Goal: Transaction & Acquisition: Subscribe to service/newsletter

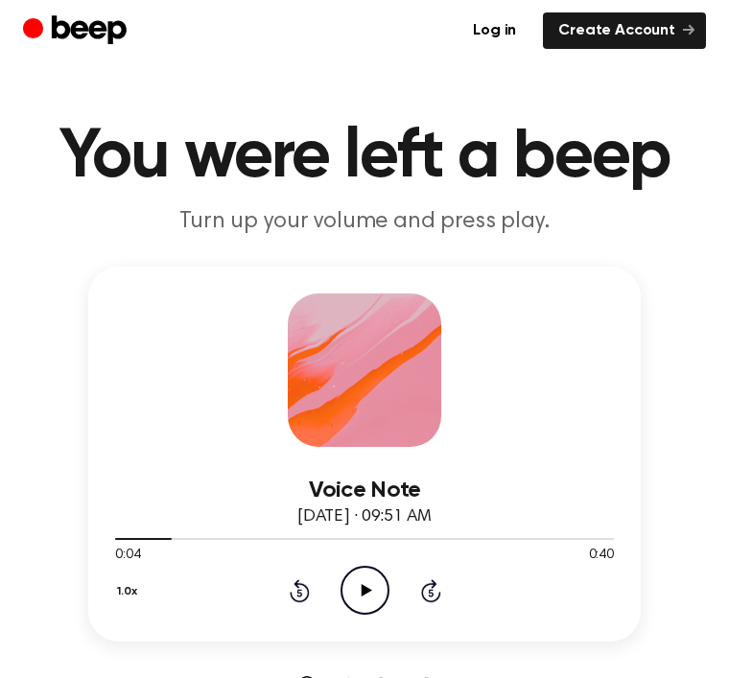
click at [378, 588] on icon "Play Audio" at bounding box center [364, 590] width 49 height 49
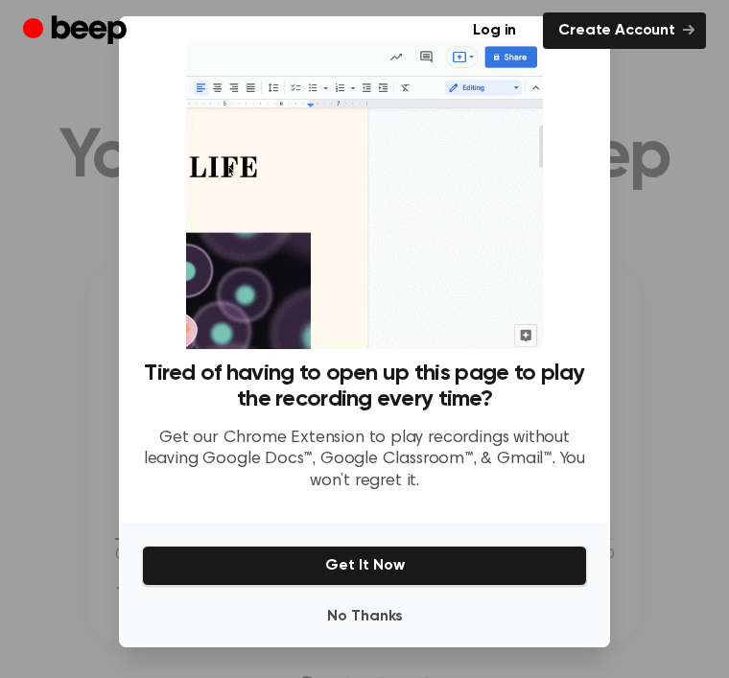
scroll to position [61, 0]
click at [453, 555] on button "Get It Now" at bounding box center [364, 566] width 445 height 40
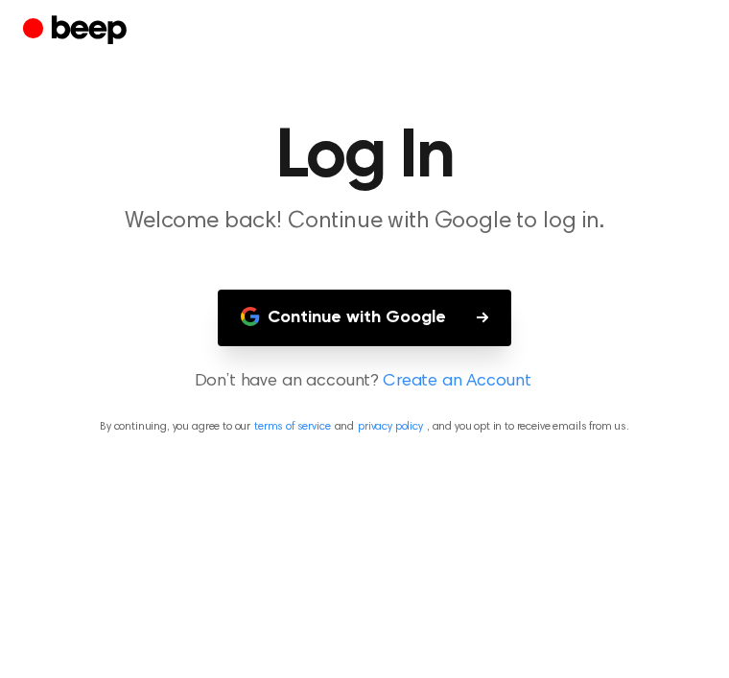
click at [507, 335] on button "Continue with Google" at bounding box center [364, 318] width 293 height 57
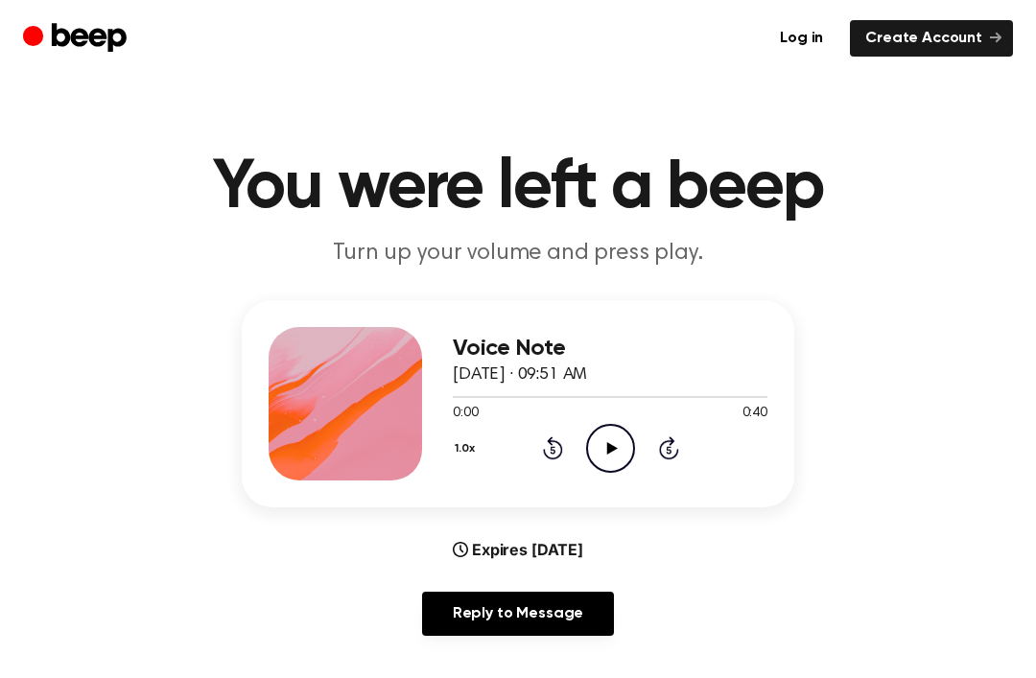
click at [644, 454] on div "1.0x Rewind 5 seconds Play Audio Skip 5 seconds" at bounding box center [610, 448] width 315 height 49
click at [613, 433] on icon "Play Audio" at bounding box center [610, 448] width 49 height 49
click at [1003, 21] on link "Create Account" at bounding box center [931, 38] width 163 height 36
